Goal: Transaction & Acquisition: Purchase product/service

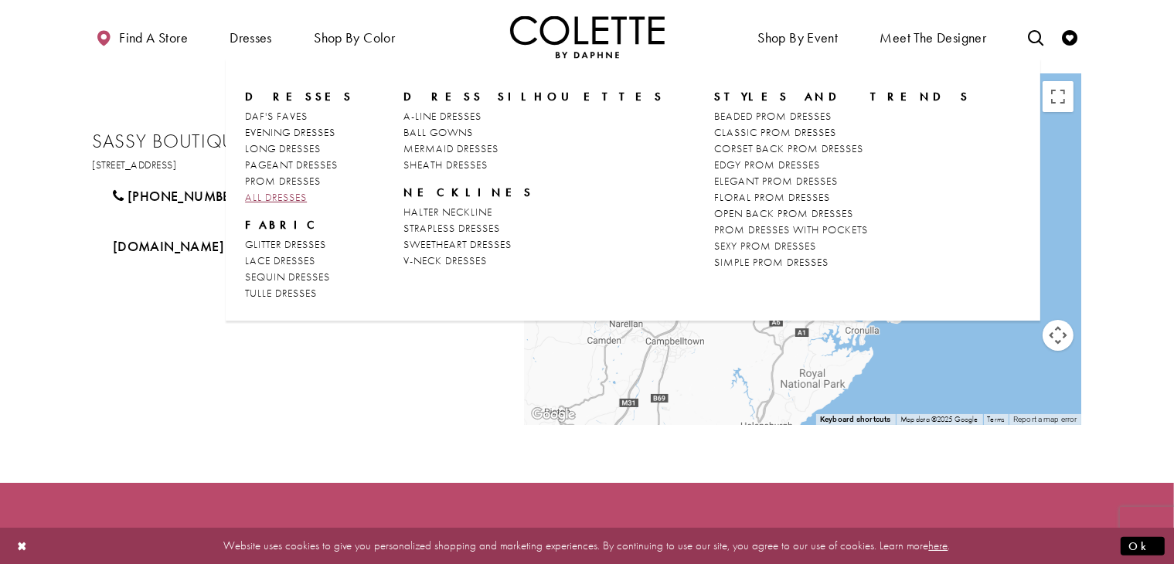
click at [296, 201] on span "ALL DRESSES" at bounding box center [276, 197] width 62 height 14
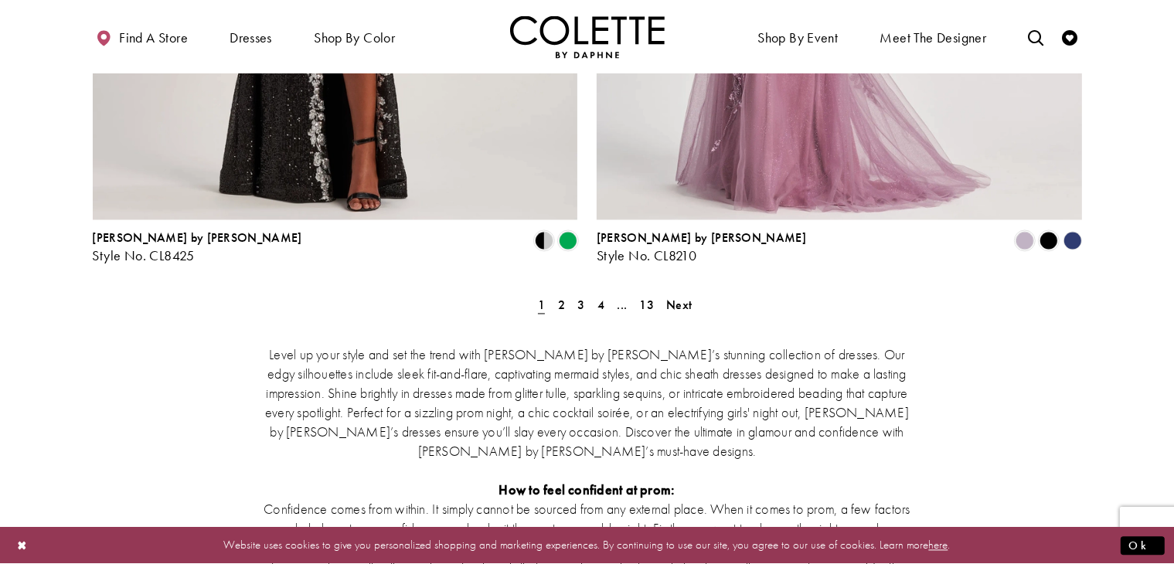
scroll to position [2924, 0]
click at [556, 293] on link "2" at bounding box center [561, 304] width 16 height 22
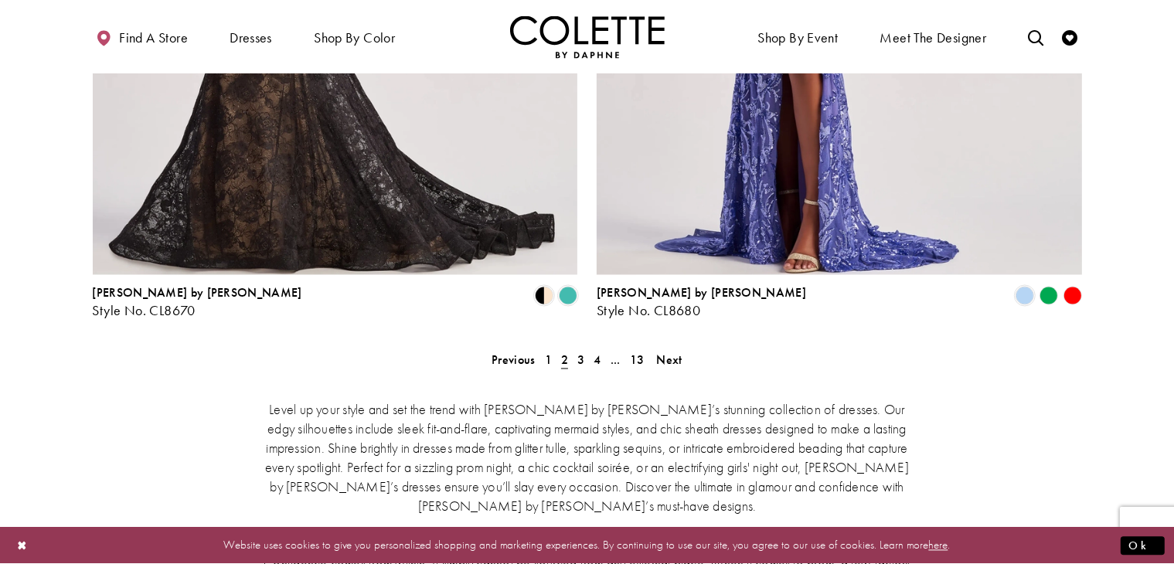
scroll to position [2816, 0]
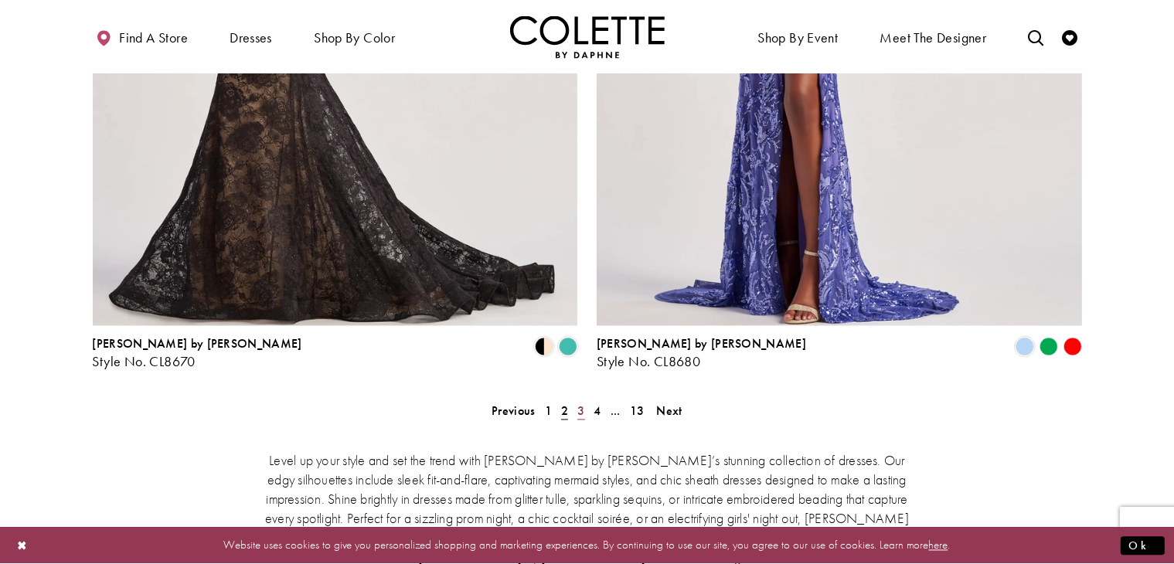
click at [583, 404] on span "3" at bounding box center [580, 412] width 7 height 16
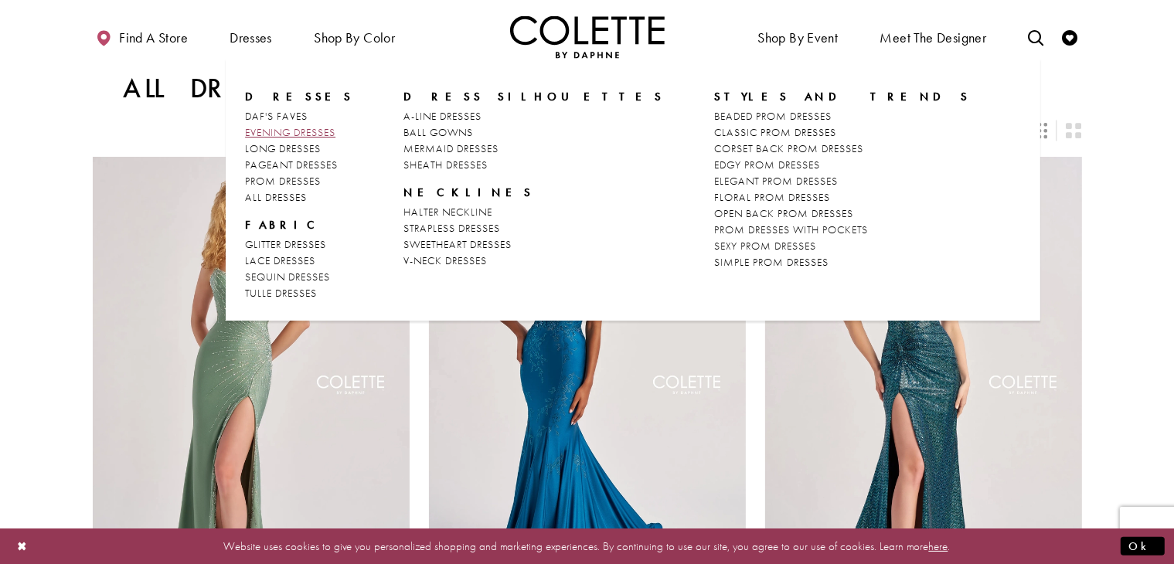
click at [297, 127] on span "EVENING DRESSES" at bounding box center [290, 132] width 90 height 14
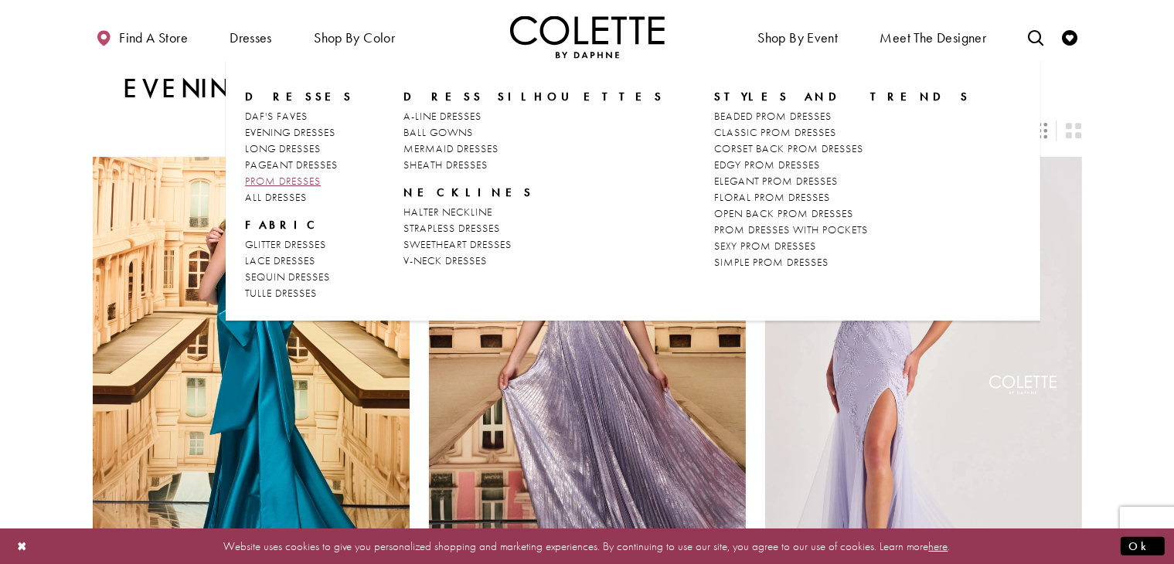
click at [274, 183] on span "PROM DRESSES" at bounding box center [283, 181] width 76 height 14
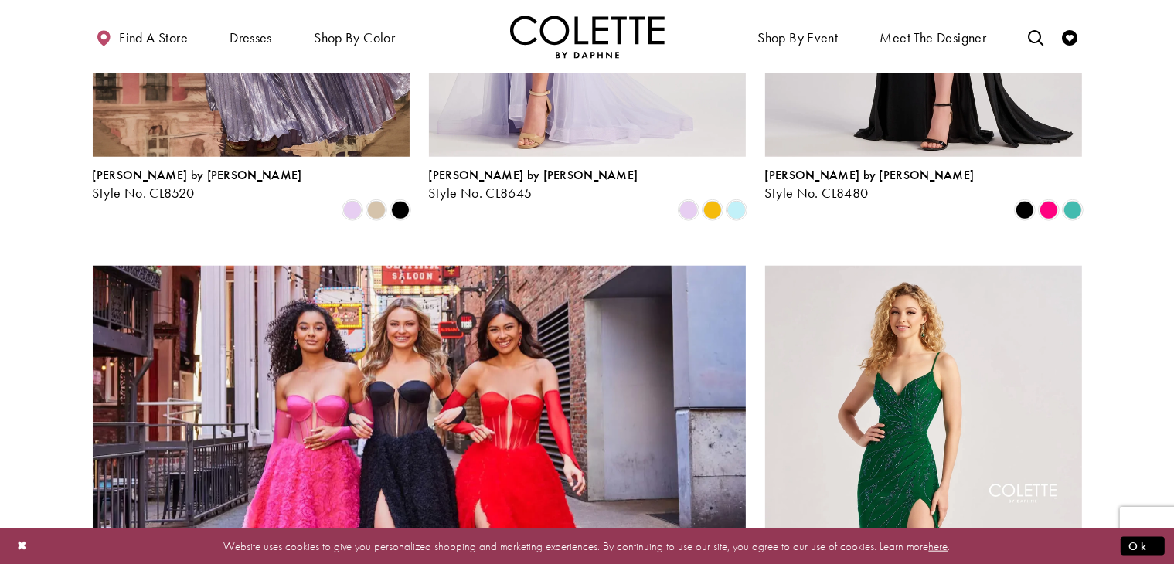
scroll to position [1354, 0]
